Goal: Transaction & Acquisition: Subscribe to service/newsletter

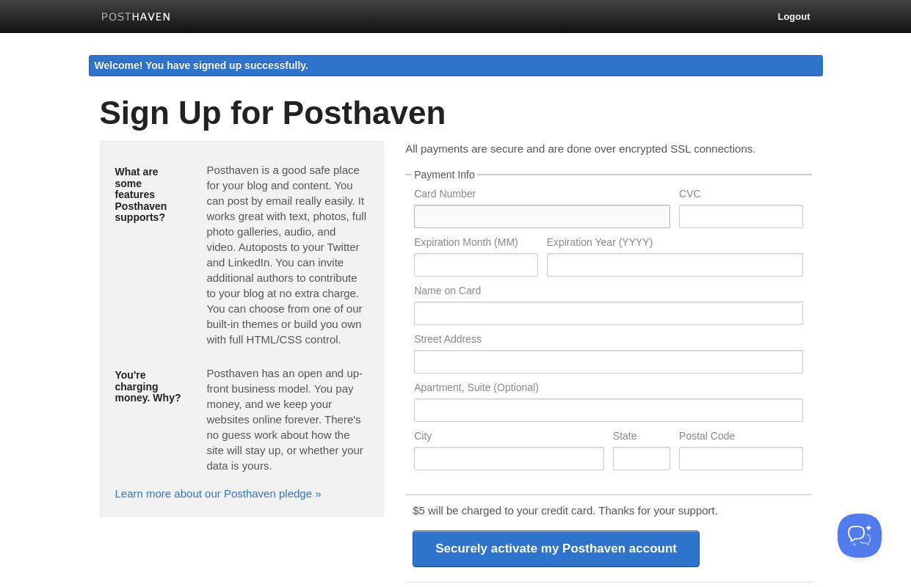
click at [474, 214] on input "text" at bounding box center [542, 216] width 256 height 23
type input "5356743114623915"
click at [701, 221] on input "text" at bounding box center [740, 216] width 123 height 23
type input "475"
click at [611, 266] on input "text" at bounding box center [675, 264] width 256 height 23
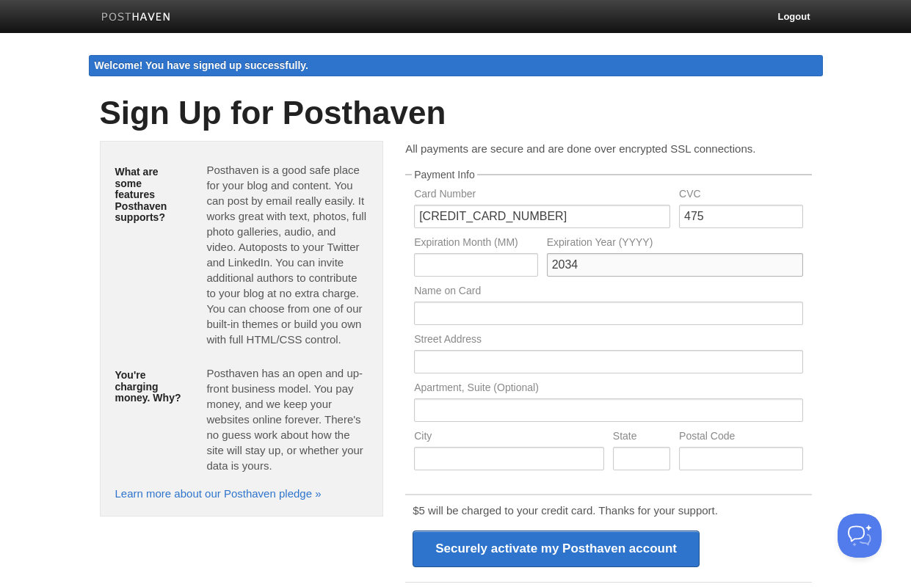
type input "2034"
click at [482, 264] on input "text" at bounding box center [475, 264] width 123 height 23
type input "08"
click at [476, 313] on input "text" at bounding box center [608, 313] width 388 height 23
type input "Mark Johnes"
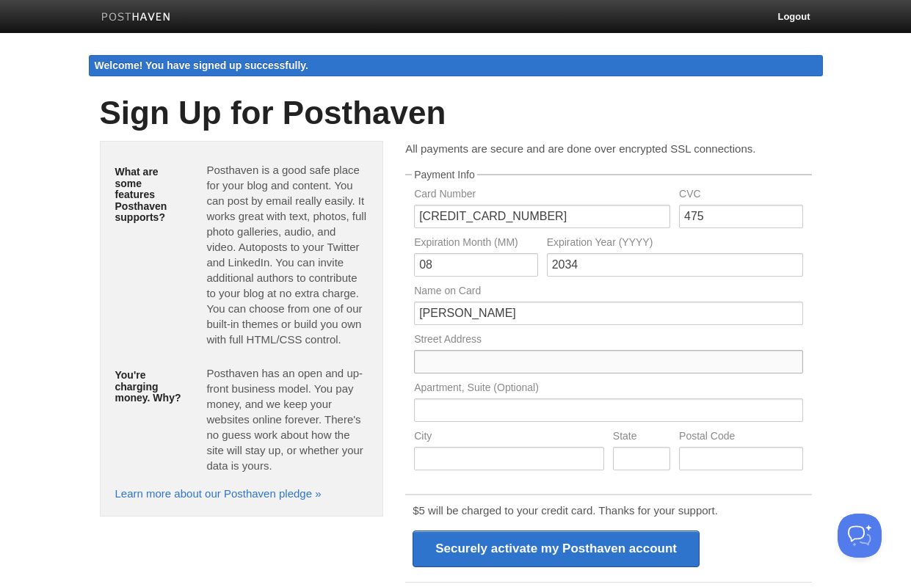
click at [470, 360] on input "text" at bounding box center [608, 361] width 388 height 23
type input "8 Merlin Close"
type input "Grays"
type input "RM16 6RY"
click at [818, 427] on div "All payments are secure and are done over encrypted SSL connections. Payment In…" at bounding box center [608, 434] width 428 height 586
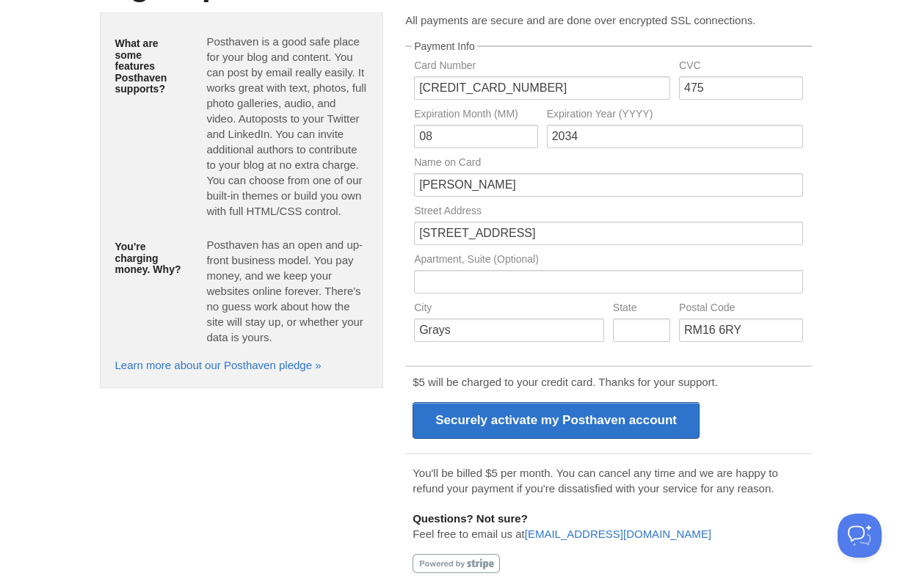
scroll to position [140, 0]
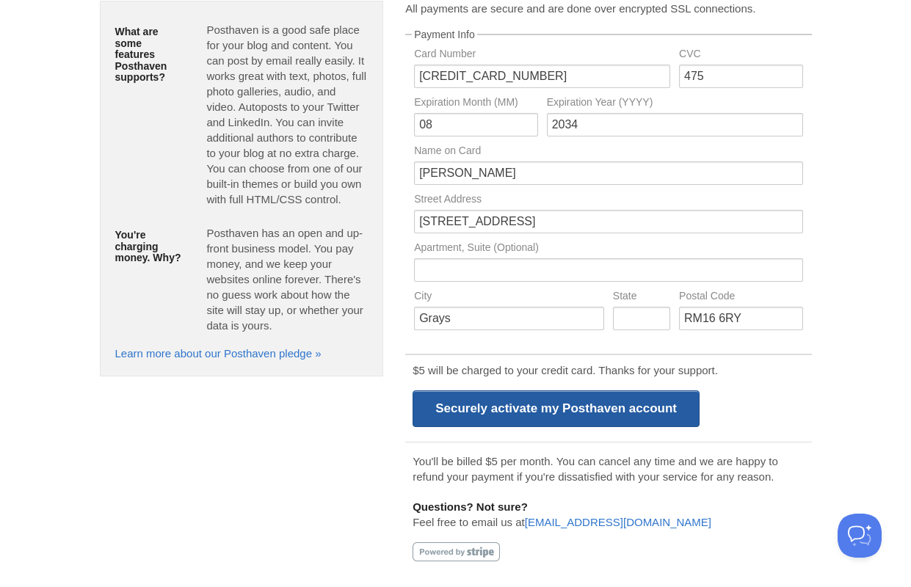
click at [644, 415] on input "Securely activate my Posthaven account" at bounding box center [556, 409] width 287 height 37
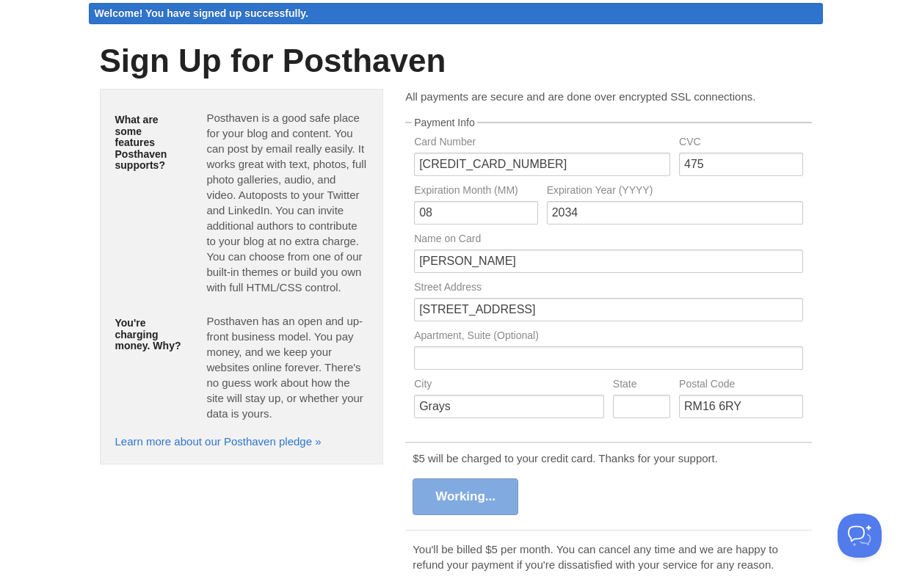
scroll to position [51, 0]
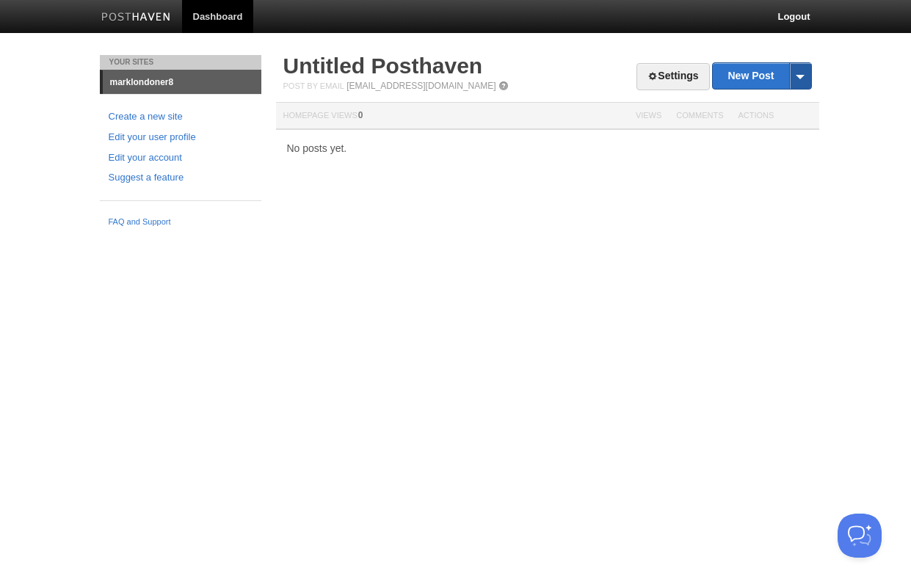
click at [805, 77] on span at bounding box center [800, 76] width 22 height 26
click at [761, 98] on link "by Web" at bounding box center [762, 100] width 98 height 22
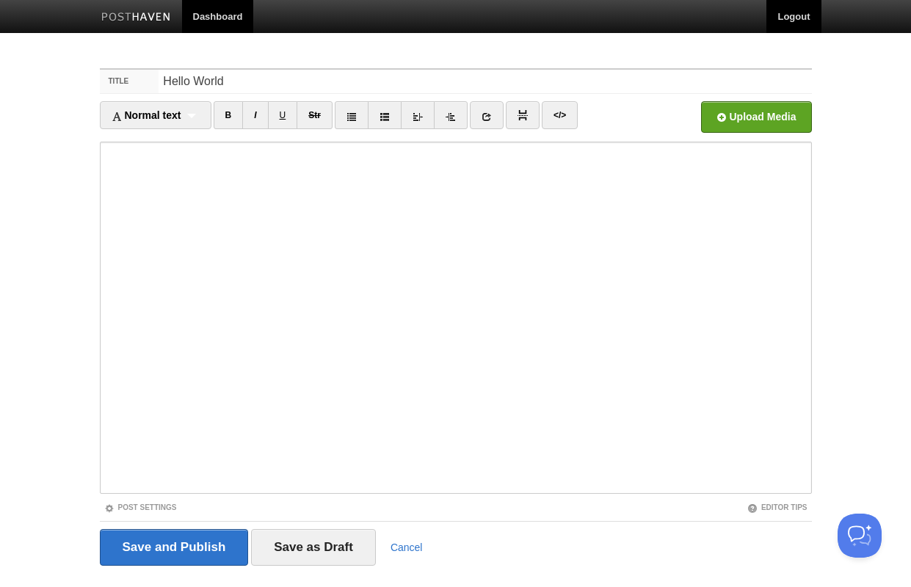
type input "Hello World"
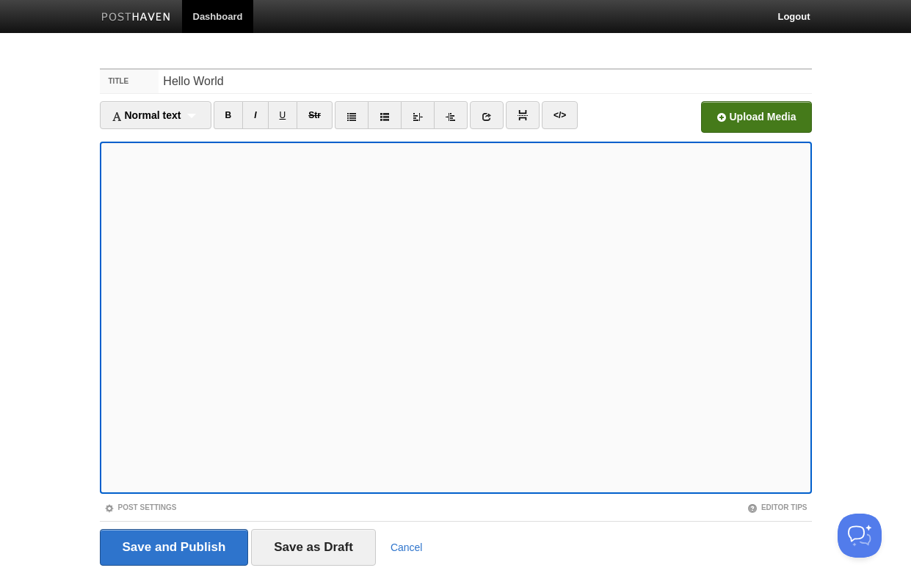
click at [752, 119] on input "file" at bounding box center [312, 121] width 1111 height 75
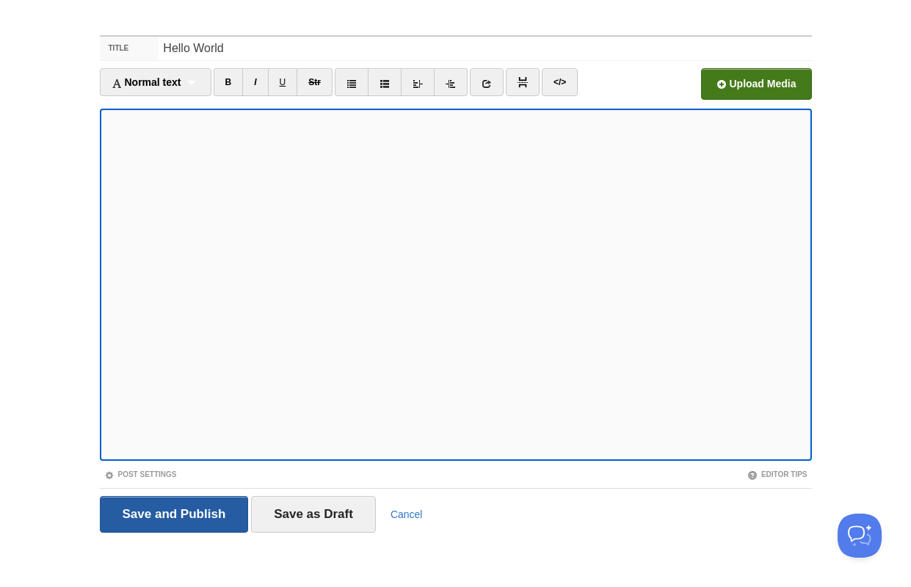
click at [150, 514] on input "Save and Publish" at bounding box center [174, 514] width 149 height 37
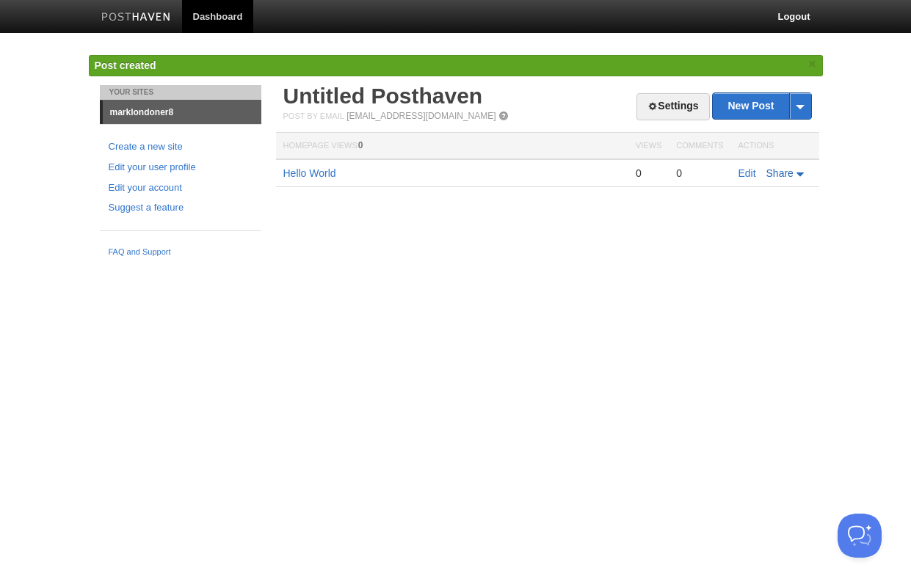
click at [785, 171] on span "Share" at bounding box center [779, 173] width 27 height 12
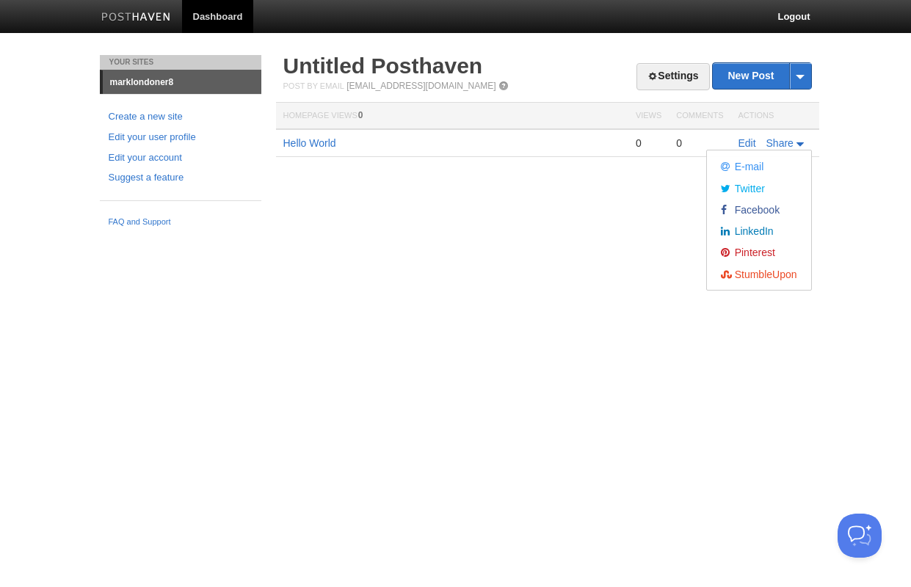
click at [646, 234] on html "Dashboard Logout Post created × Your Sites marklondoner8 Create a new site Edit…" at bounding box center [455, 117] width 911 height 234
click at [535, 213] on div "Your Sites marklondoner8 Create a new site Edit your user profile Edit your acc…" at bounding box center [456, 144] width 734 height 179
click at [319, 145] on link "Hello World" at bounding box center [309, 143] width 53 height 12
click at [805, 79] on span at bounding box center [800, 76] width 22 height 26
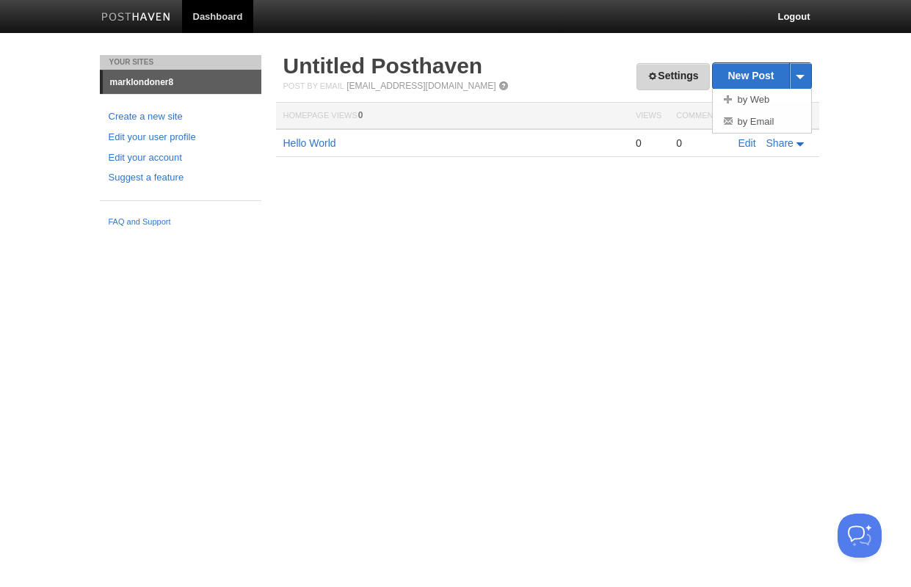
click at [668, 77] on link "Settings" at bounding box center [672, 76] width 73 height 27
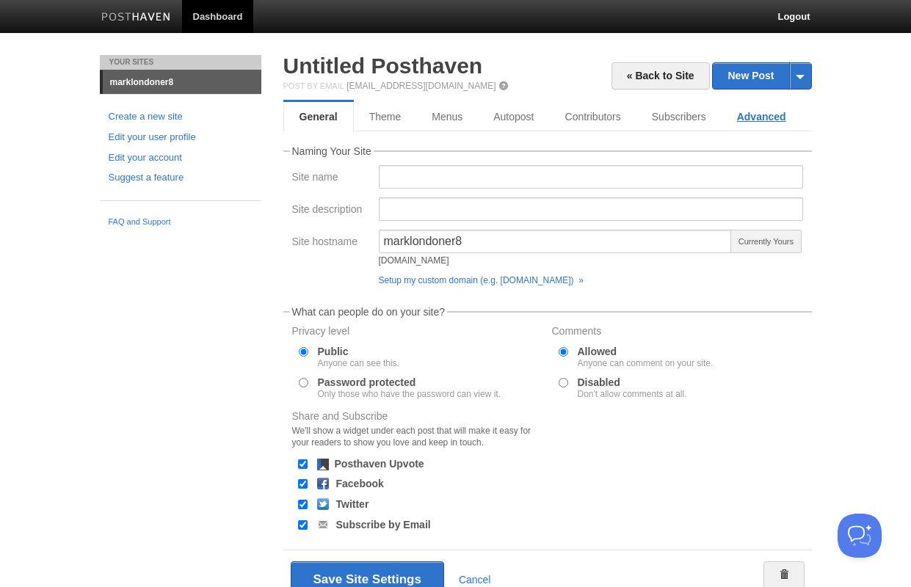
click at [760, 124] on link "Advanced" at bounding box center [762, 116] width 80 height 29
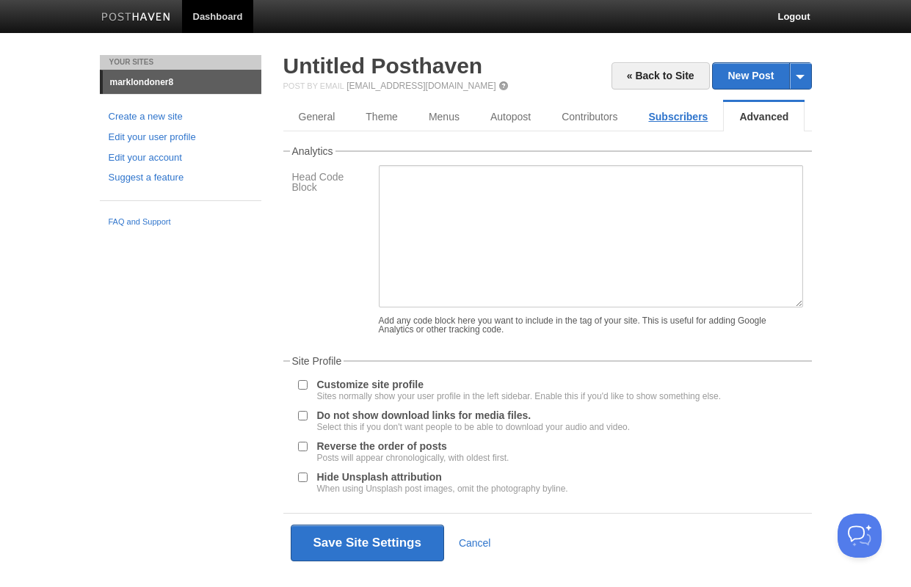
click at [698, 120] on link "Subscribers" at bounding box center [678, 116] width 90 height 29
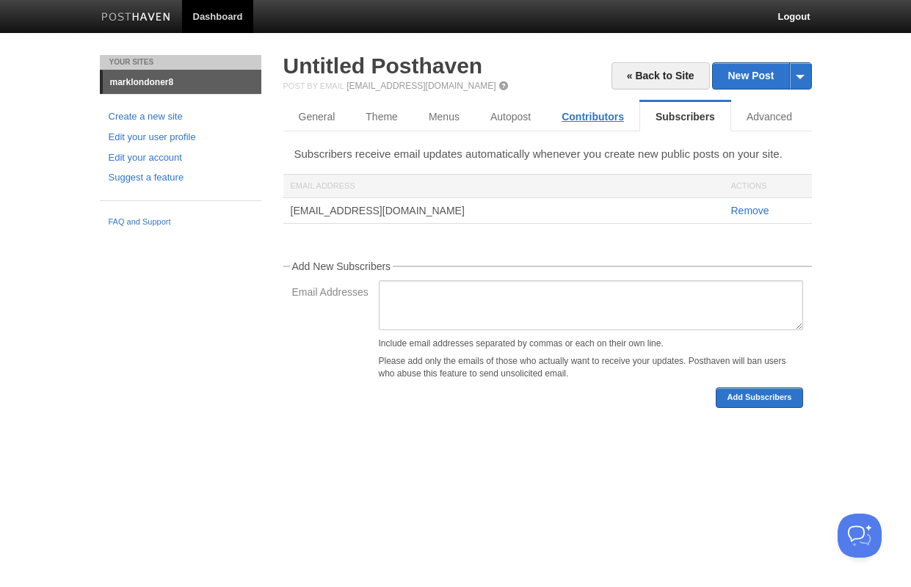
click at [615, 117] on link "Contributors" at bounding box center [592, 116] width 93 height 29
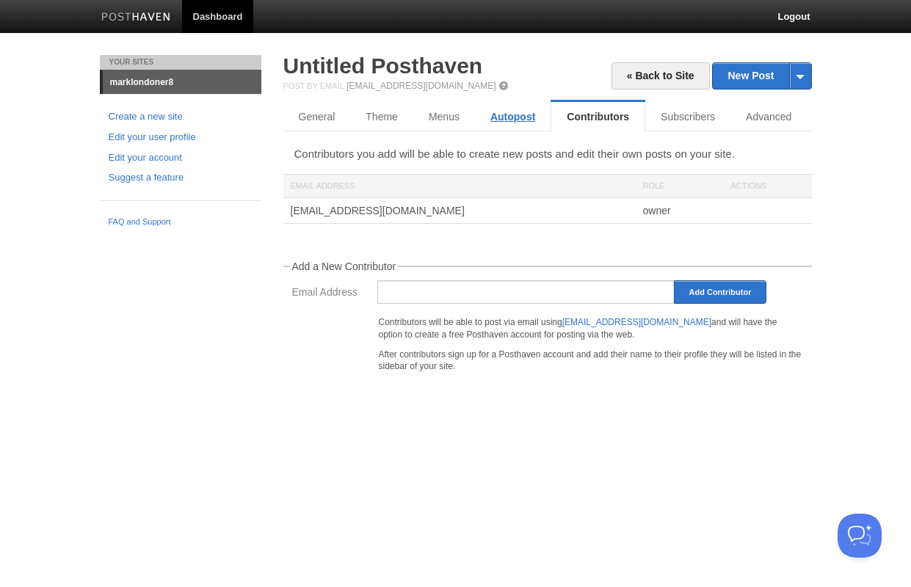
click at [513, 117] on link "Autopost" at bounding box center [513, 116] width 76 height 29
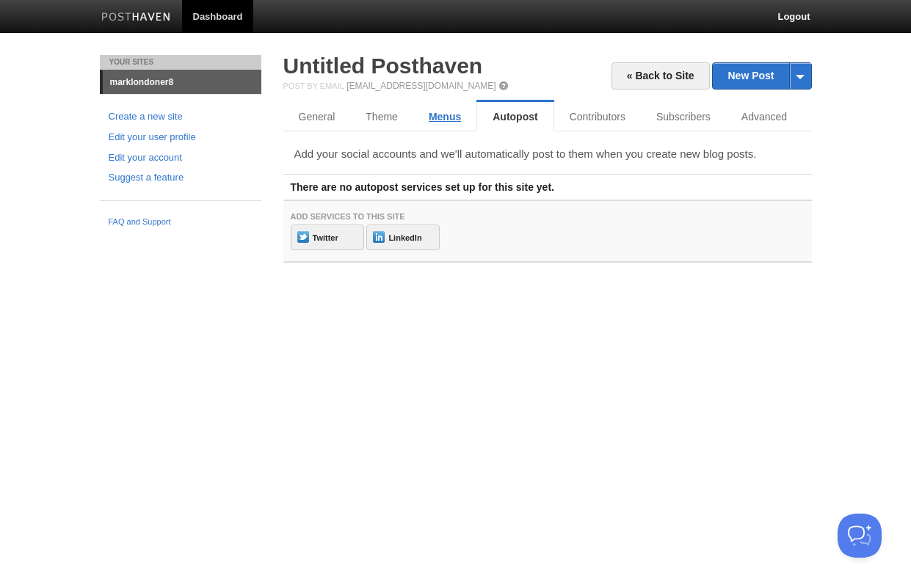
click at [433, 117] on link "Menus" at bounding box center [444, 116] width 63 height 29
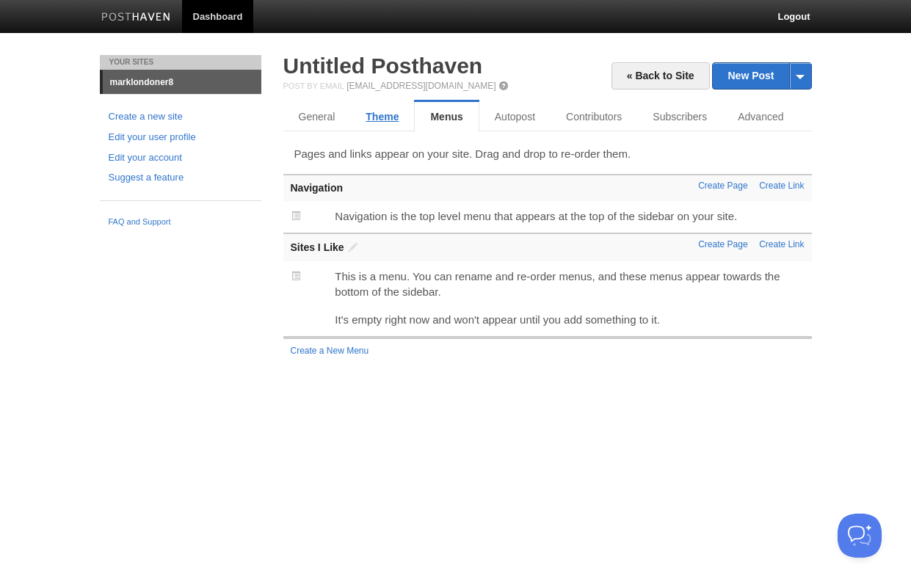
click at [377, 114] on link "Theme" at bounding box center [382, 116] width 64 height 29
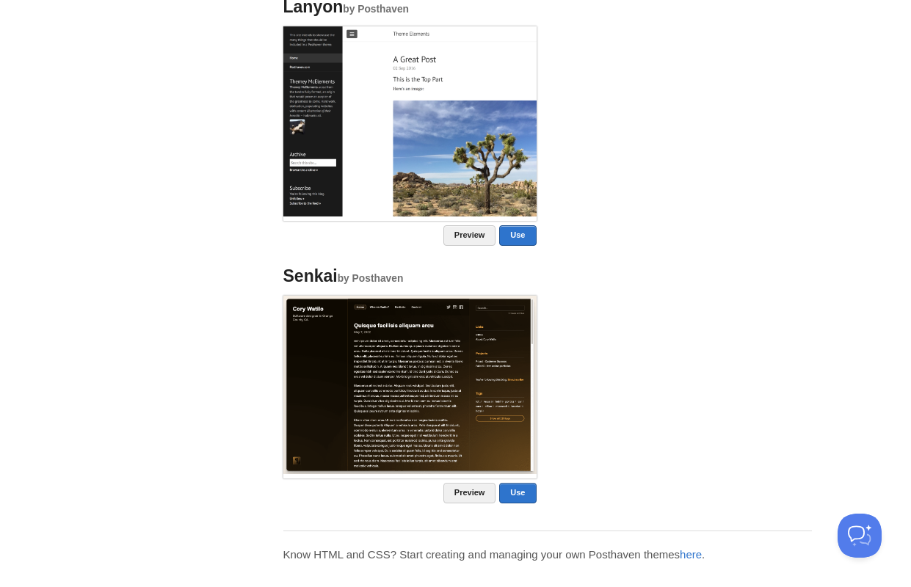
scroll to position [1205, 0]
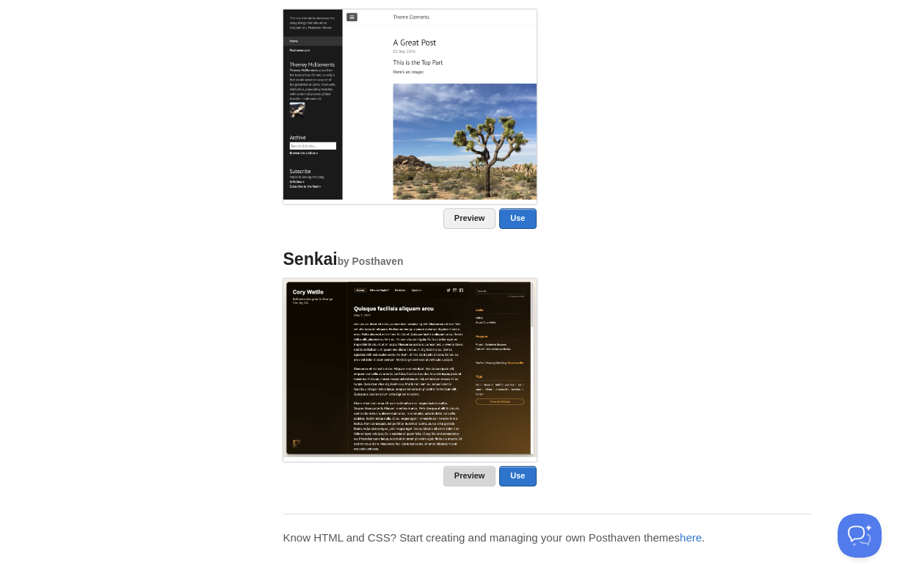
click at [476, 474] on link "Preview" at bounding box center [469, 476] width 53 height 21
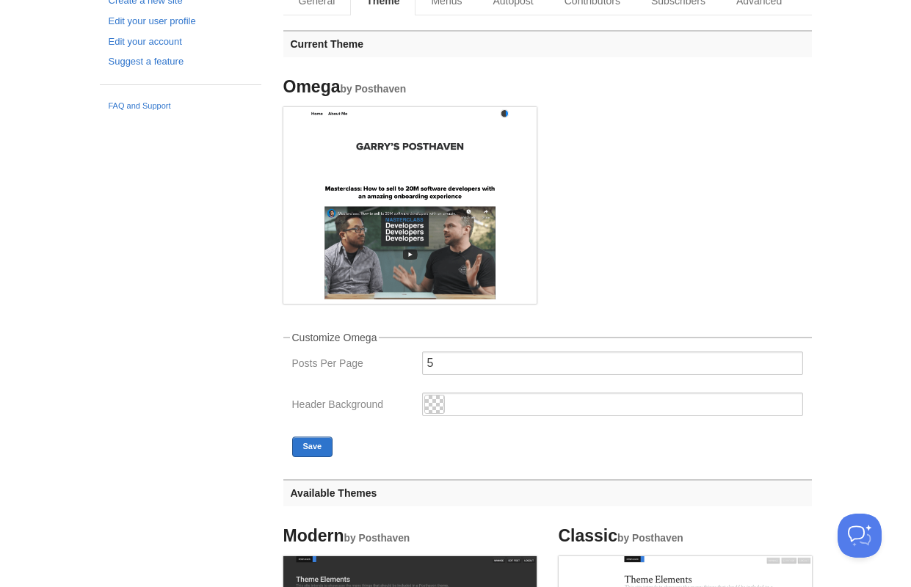
scroll to position [0, 0]
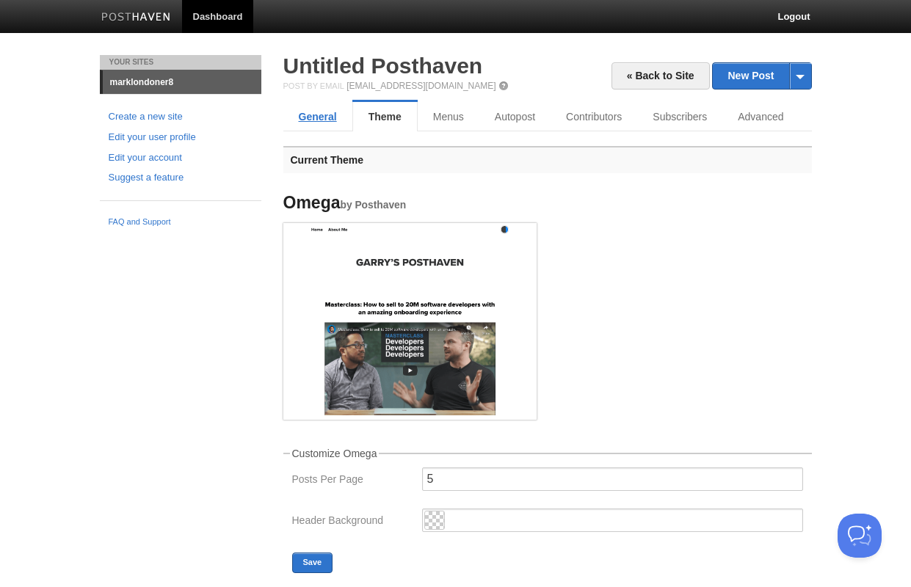
click at [314, 131] on link "General" at bounding box center [317, 116] width 69 height 29
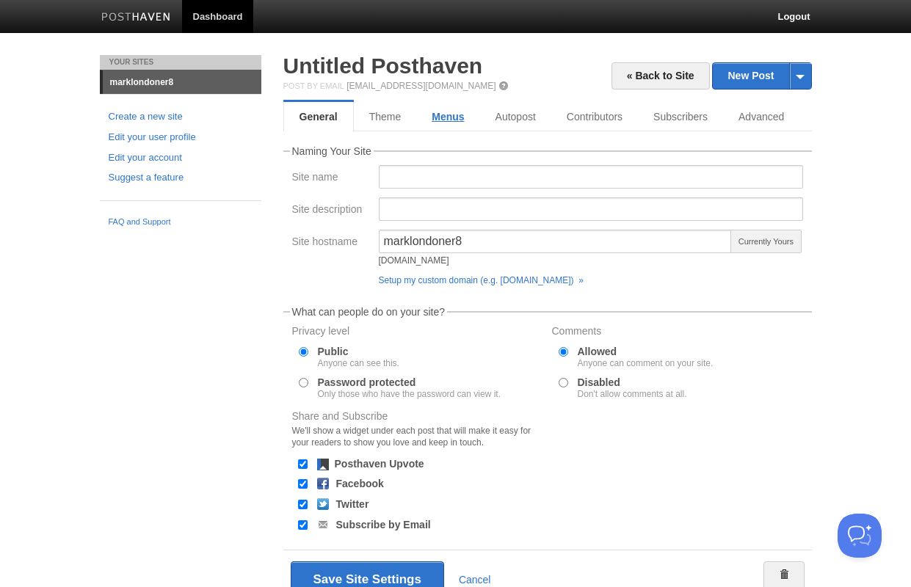
click at [445, 120] on link "Menus" at bounding box center [447, 116] width 63 height 29
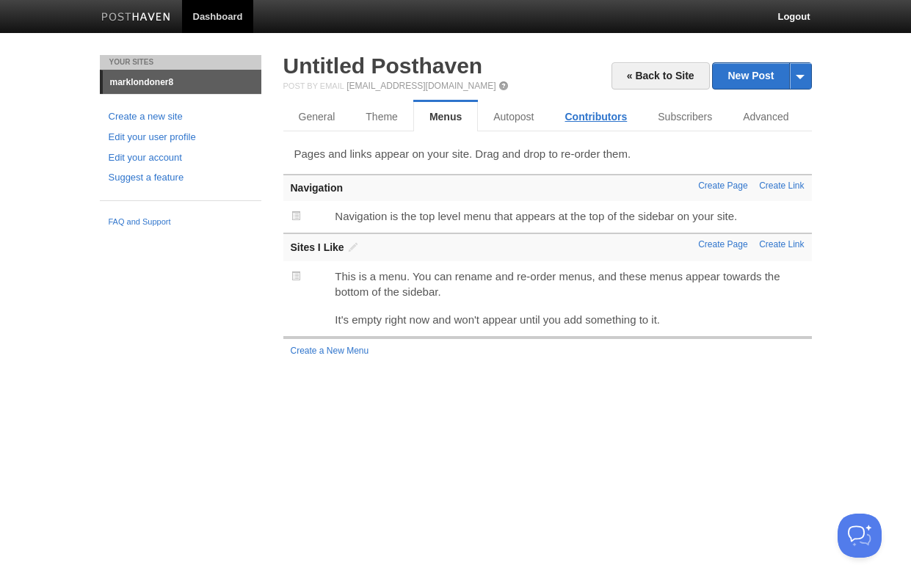
click at [603, 118] on link "Contributors" at bounding box center [596, 116] width 93 height 29
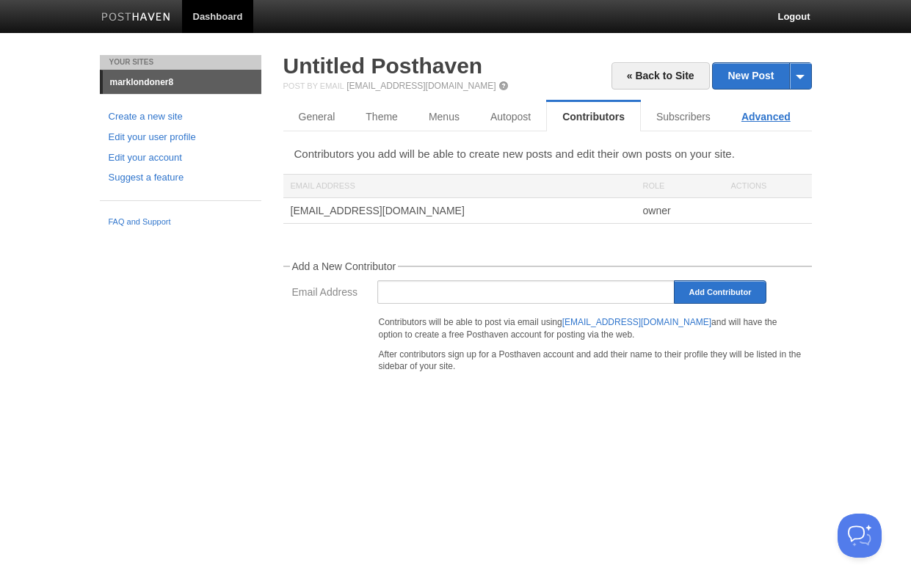
click at [769, 120] on link "Advanced" at bounding box center [766, 116] width 80 height 29
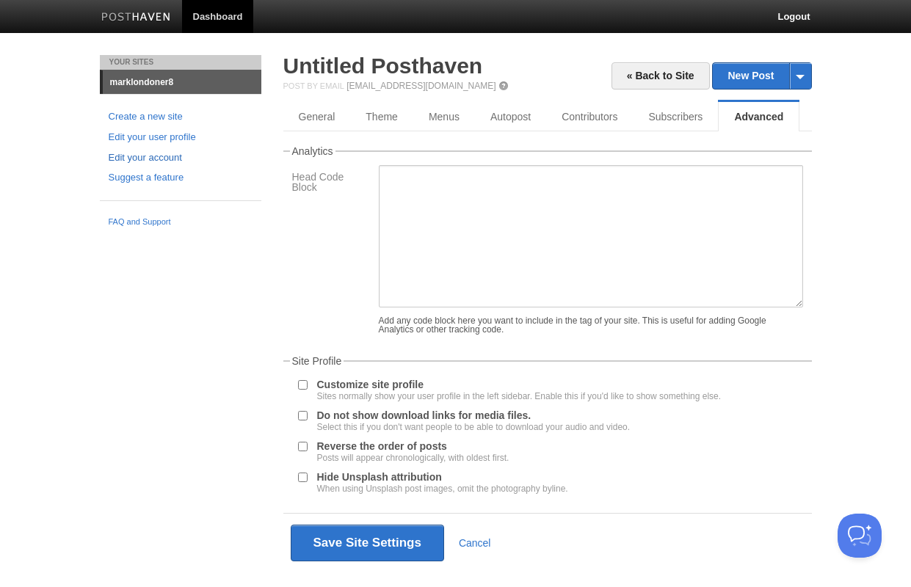
click at [170, 156] on link "Edit your account" at bounding box center [181, 157] width 144 height 15
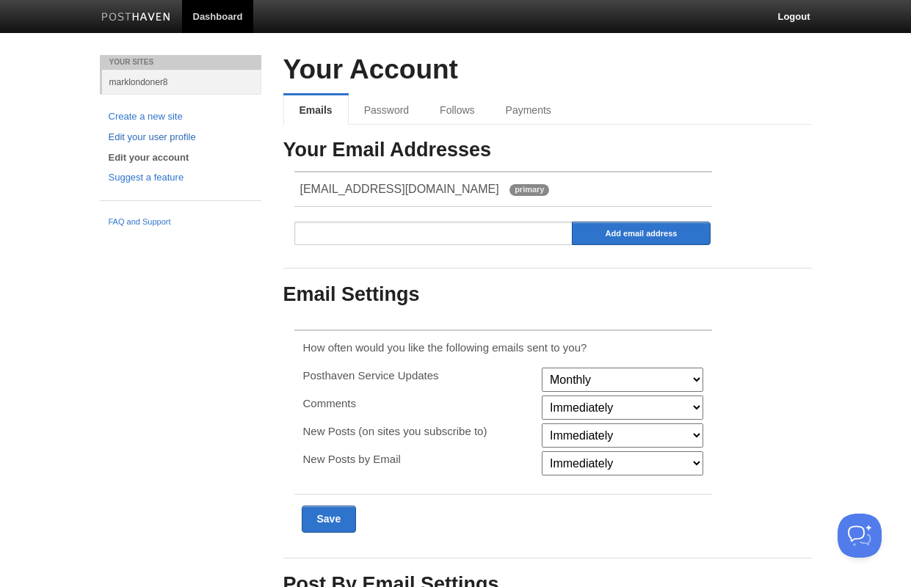
click at [164, 139] on link "Edit your user profile" at bounding box center [181, 137] width 144 height 15
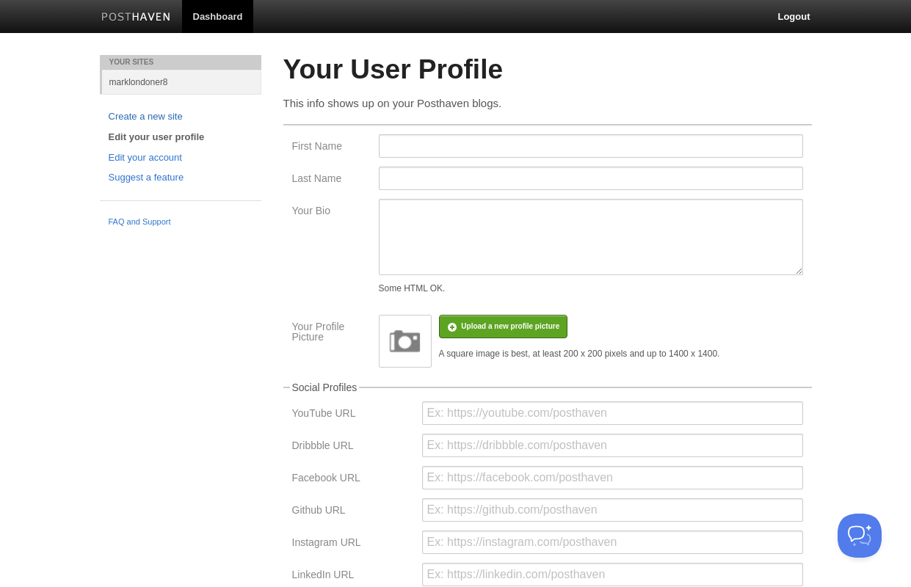
click at [167, 113] on link "Create a new site" at bounding box center [181, 116] width 144 height 15
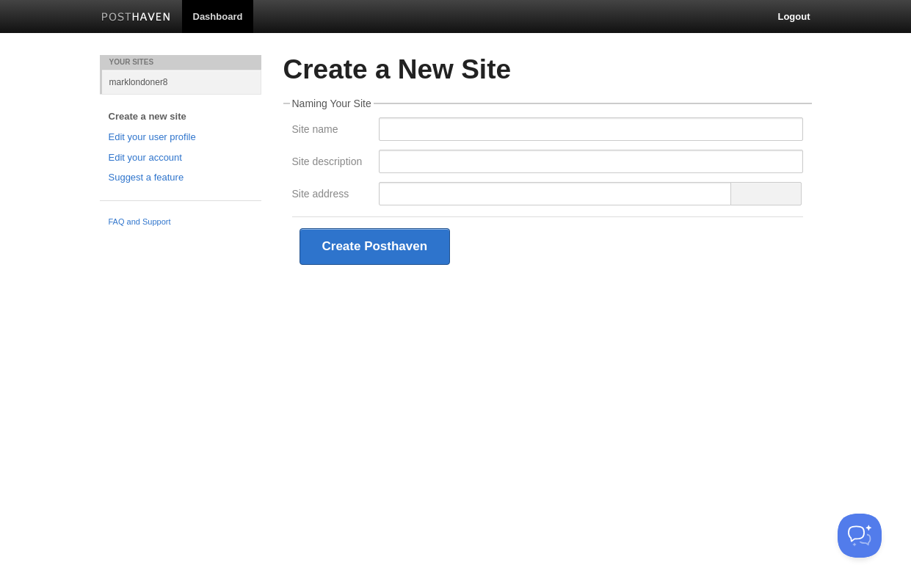
click at [156, 17] on img at bounding box center [136, 17] width 70 height 11
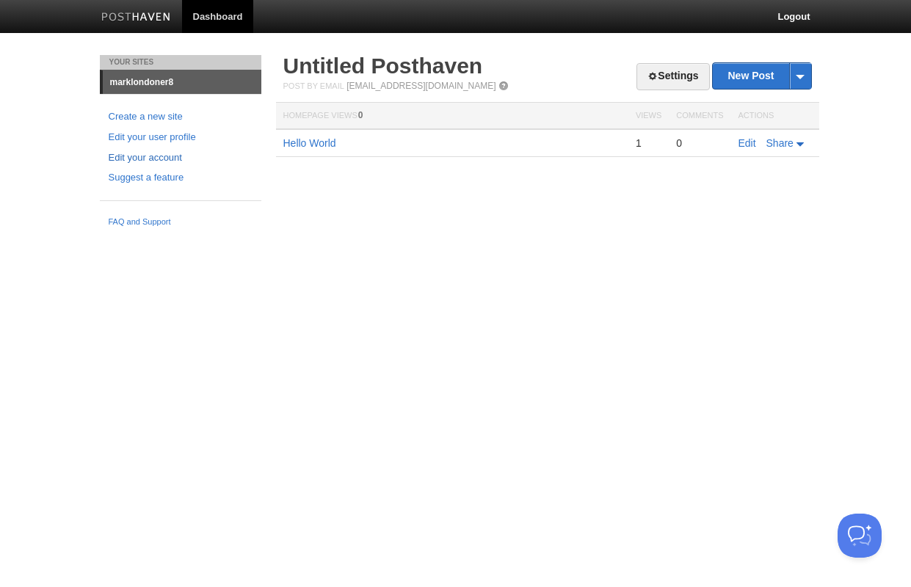
click at [172, 157] on link "Edit your account" at bounding box center [181, 157] width 144 height 15
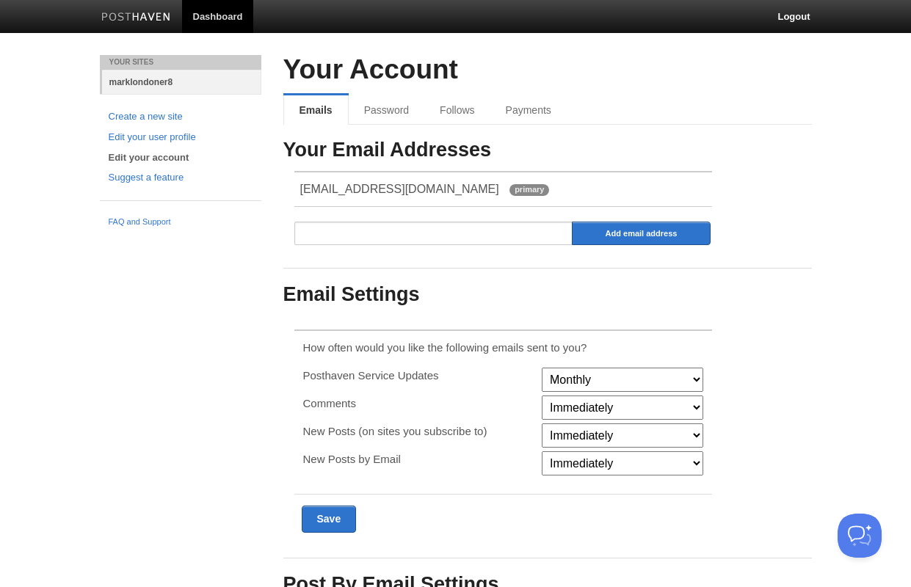
click at [178, 84] on link "marklondoner8" at bounding box center [181, 82] width 159 height 24
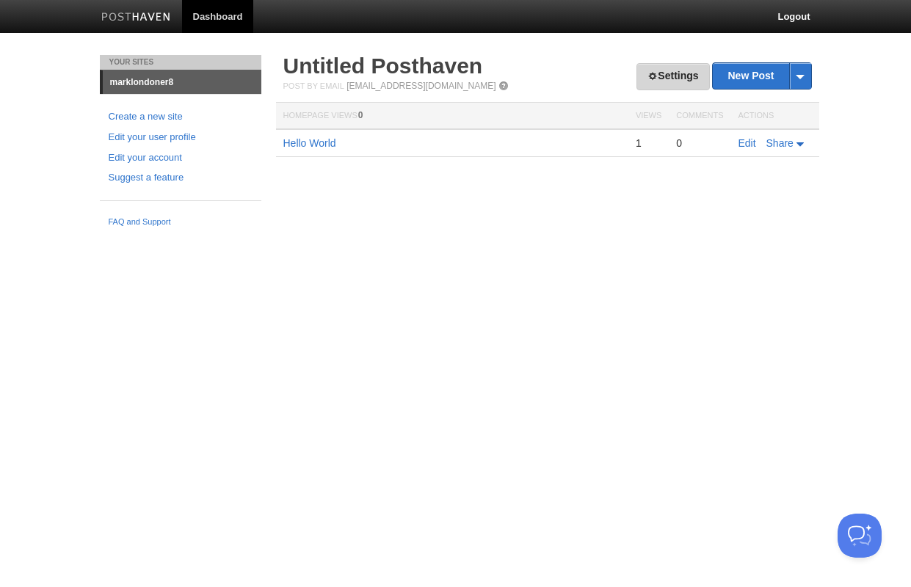
click at [656, 85] on link "Settings" at bounding box center [672, 76] width 73 height 27
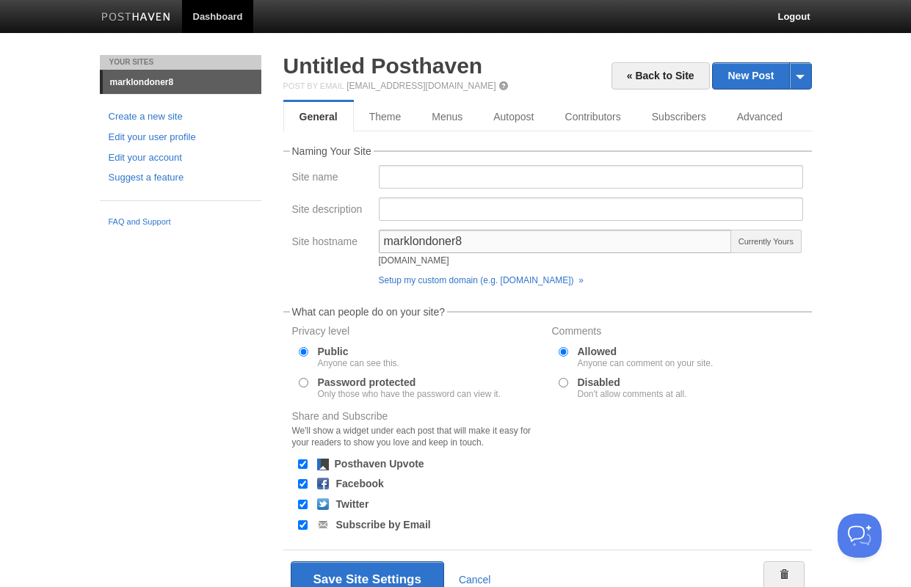
drag, startPoint x: 476, startPoint y: 240, endPoint x: 325, endPoint y: 233, distance: 150.6
click at [325, 233] on div "Site hostname marklondoner8 marklondoner8.posthaven.com Currently Yours Setup m…" at bounding box center [548, 261] width 520 height 62
type input "z"
type input "southernafrica"
click at [377, 570] on button "Save Site Settings" at bounding box center [367, 580] width 153 height 37
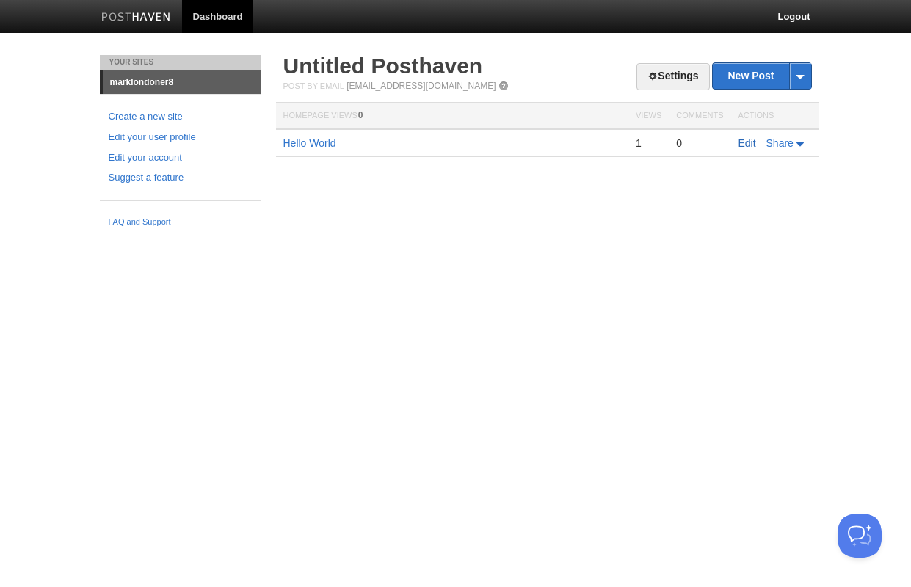
click at [749, 142] on link "Edit" at bounding box center [747, 143] width 18 height 12
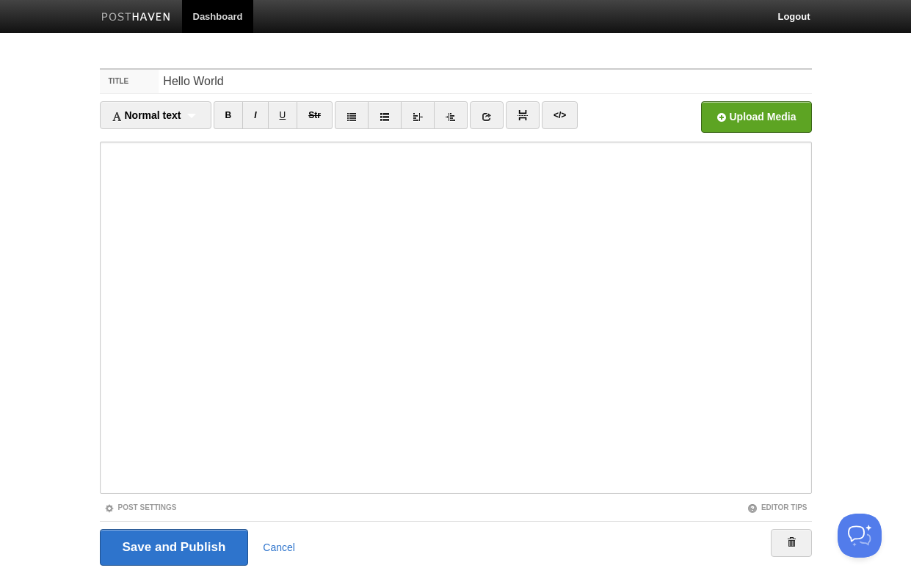
click at [151, 15] on img at bounding box center [136, 17] width 70 height 11
